Goal: Check status

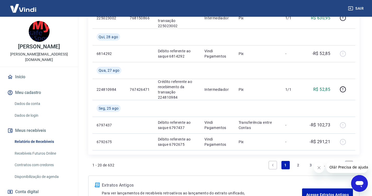
scroll to position [548, 0]
click at [295, 160] on link "2" at bounding box center [298, 164] width 8 height 8
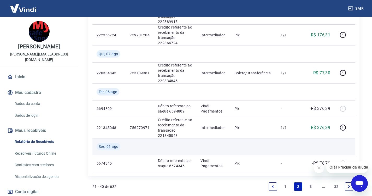
scroll to position [589, 0]
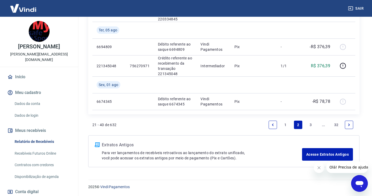
click at [283, 126] on link "1" at bounding box center [285, 124] width 8 height 8
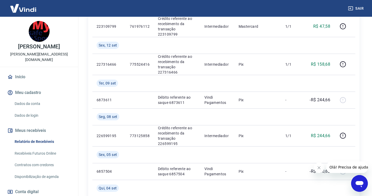
scroll to position [131, 0]
